Goal: Task Accomplishment & Management: Manage account settings

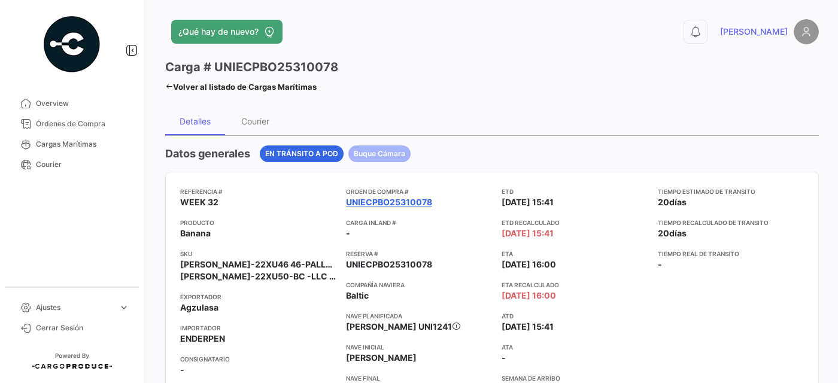
click at [383, 198] on link "UNIECPBO25310078" at bounding box center [389, 202] width 86 height 12
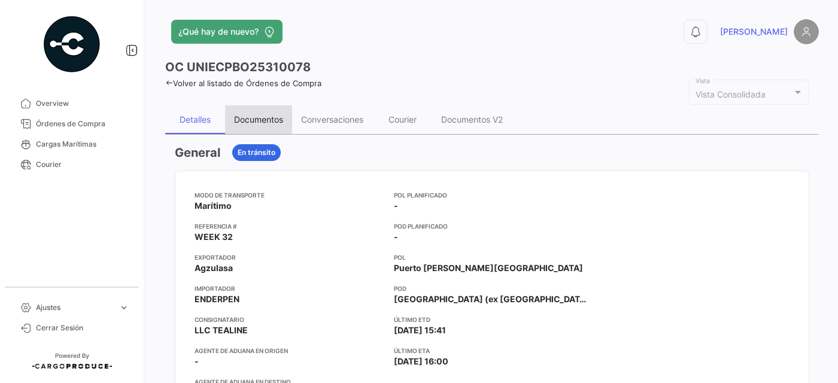
click at [268, 117] on div "Documentos" at bounding box center [258, 119] width 49 height 10
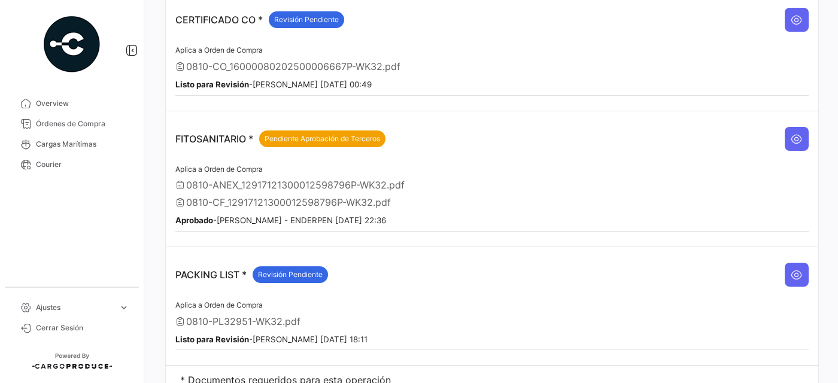
scroll to position [254, 0]
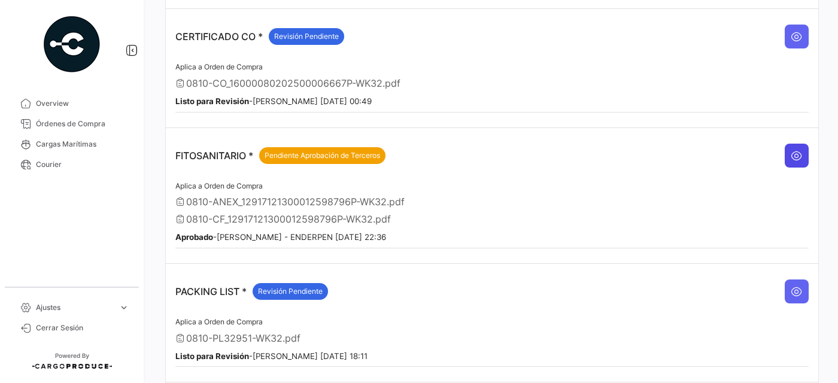
click at [792, 150] on icon at bounding box center [797, 156] width 12 height 12
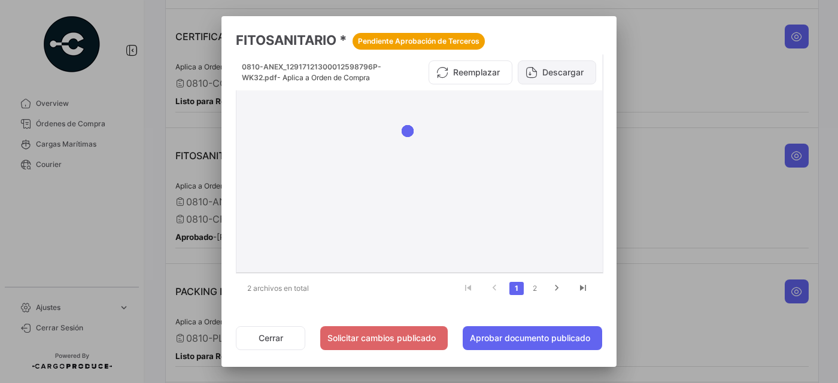
click at [565, 77] on button "Descargar" at bounding box center [557, 72] width 78 height 24
click at [276, 340] on button "Cerrar" at bounding box center [270, 338] width 69 height 24
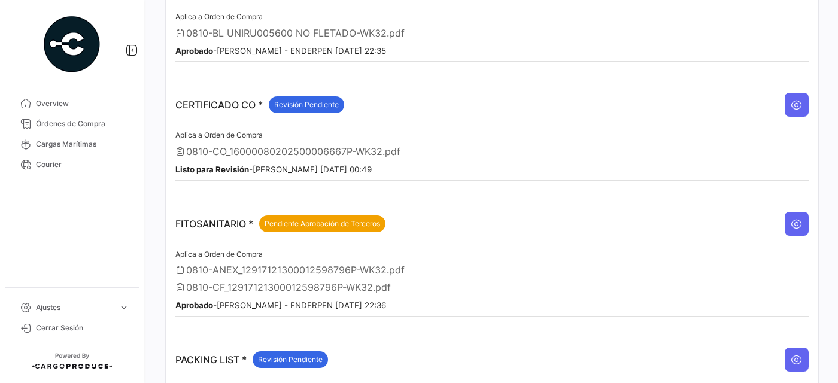
scroll to position [146, 0]
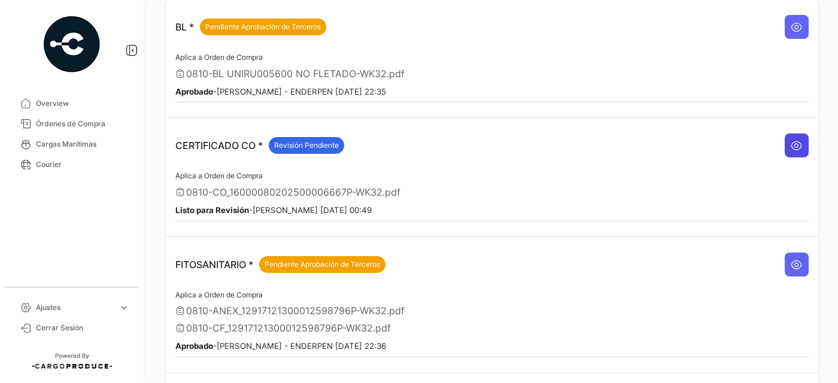
click at [791, 141] on icon at bounding box center [797, 146] width 12 height 12
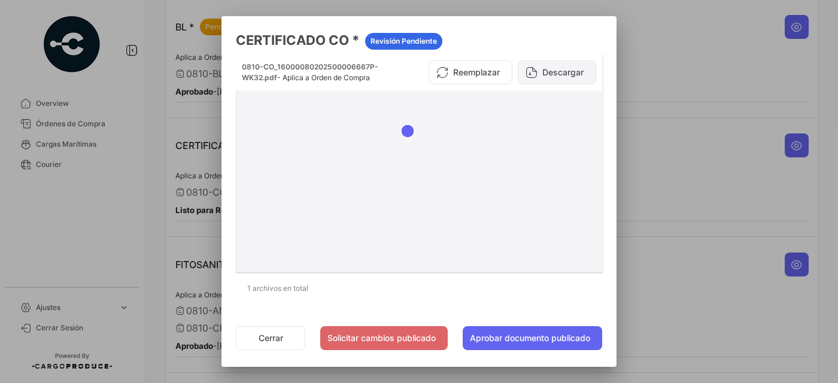
click at [560, 73] on button "Descargar" at bounding box center [557, 72] width 78 height 24
click at [558, 74] on div "Reemplazar Descargar" at bounding box center [507, 72] width 180 height 24
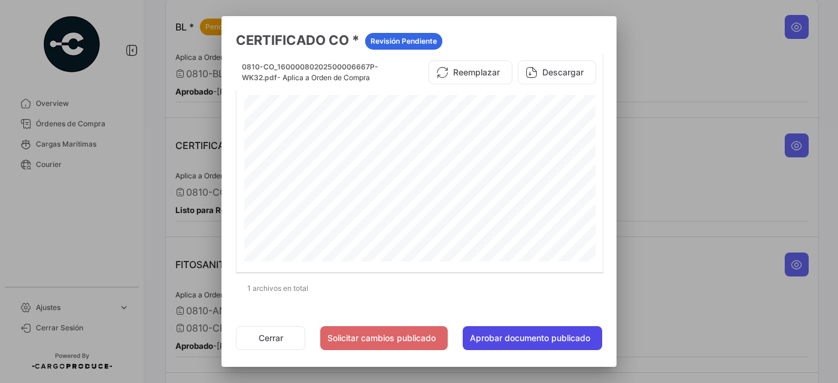
click at [510, 341] on button "Aprobar documento publicado" at bounding box center [533, 338] width 140 height 24
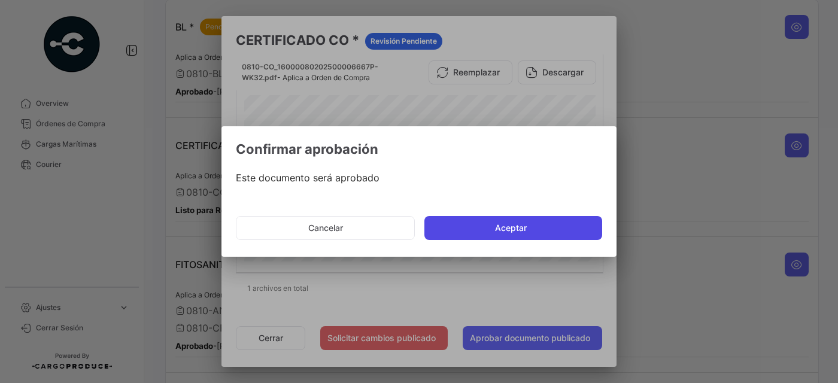
click at [513, 223] on button "Aceptar" at bounding box center [514, 228] width 178 height 24
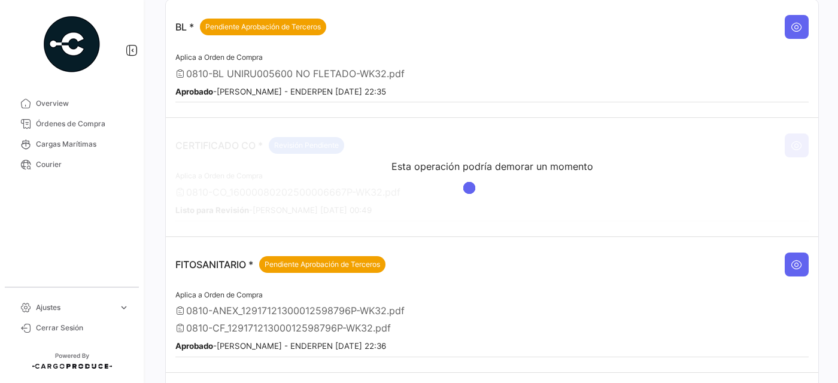
scroll to position [309, 0]
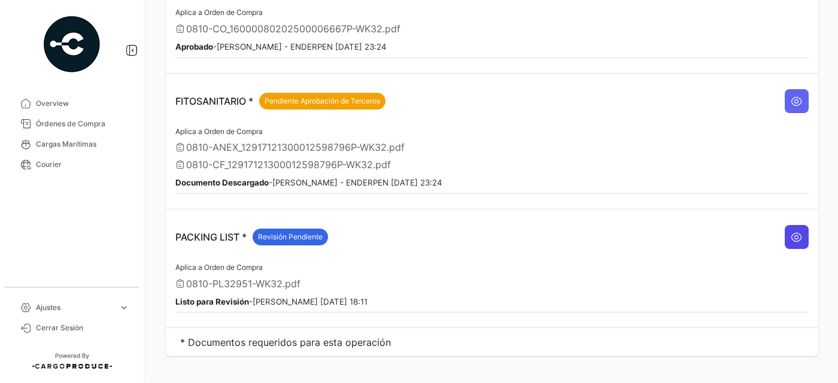
click at [791, 231] on icon at bounding box center [797, 237] width 12 height 12
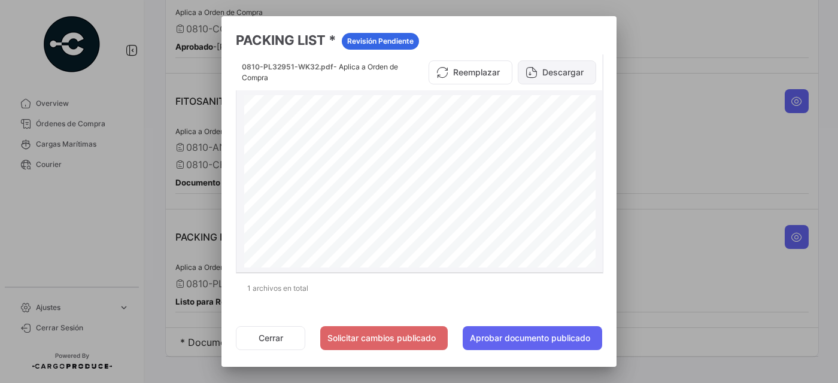
click at [567, 76] on button "Descargar" at bounding box center [557, 72] width 78 height 24
click at [538, 339] on button "Aprobar documento publicado" at bounding box center [533, 338] width 140 height 24
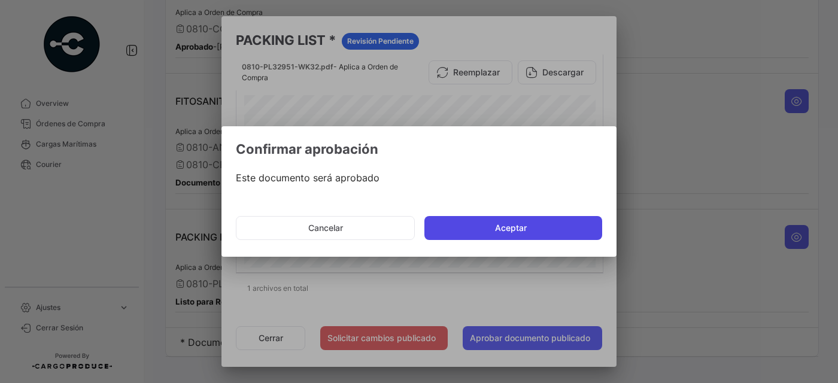
click at [536, 226] on button "Aceptar" at bounding box center [514, 228] width 178 height 24
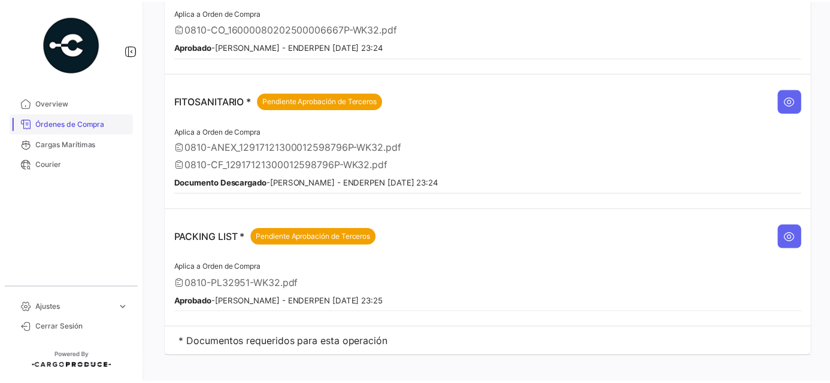
scroll to position [37, 0]
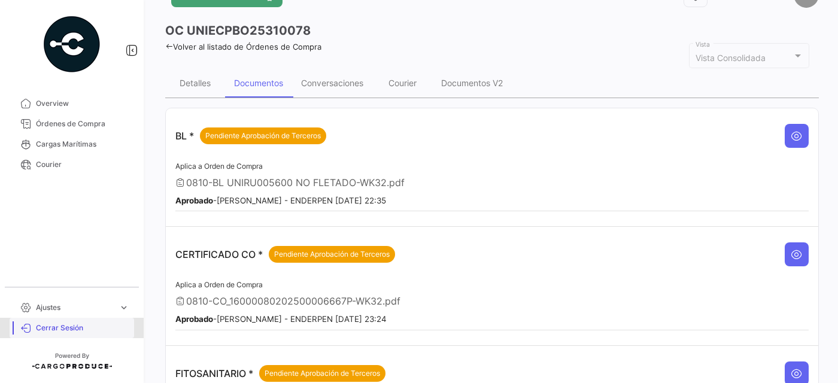
click at [59, 323] on span "Cerrar Sesión" at bounding box center [82, 328] width 93 height 11
